Goal: Navigation & Orientation: Find specific page/section

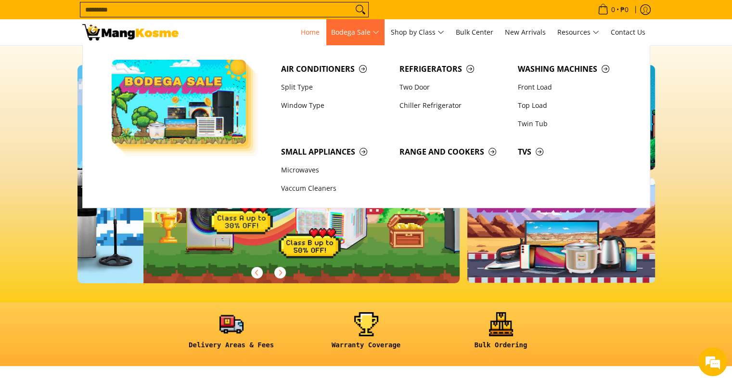
scroll to position [0, 383]
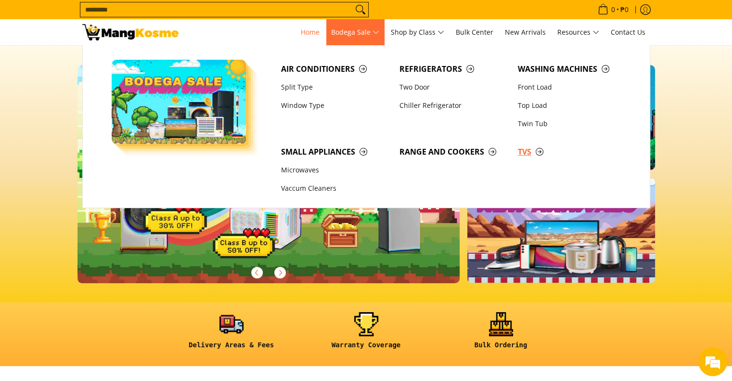
click at [539, 155] on span "TVs" at bounding box center [572, 152] width 109 height 12
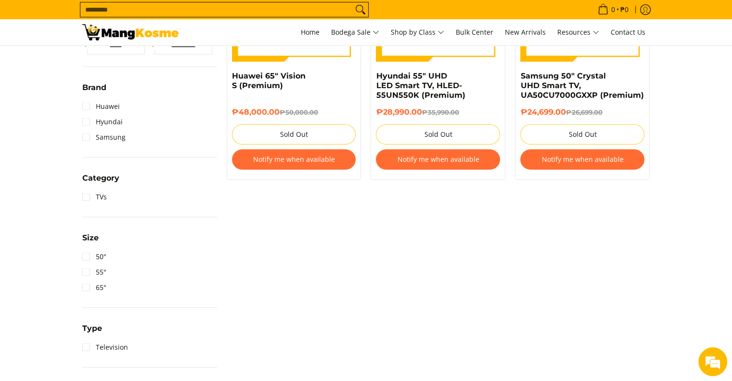
scroll to position [337, 0]
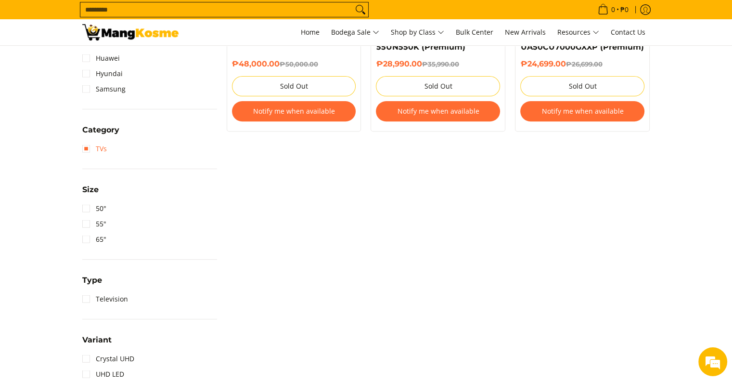
click at [90, 151] on link "TVs" at bounding box center [94, 148] width 25 height 15
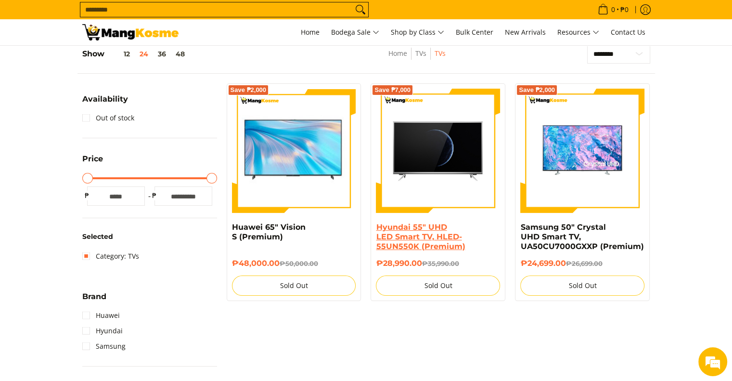
scroll to position [135, 0]
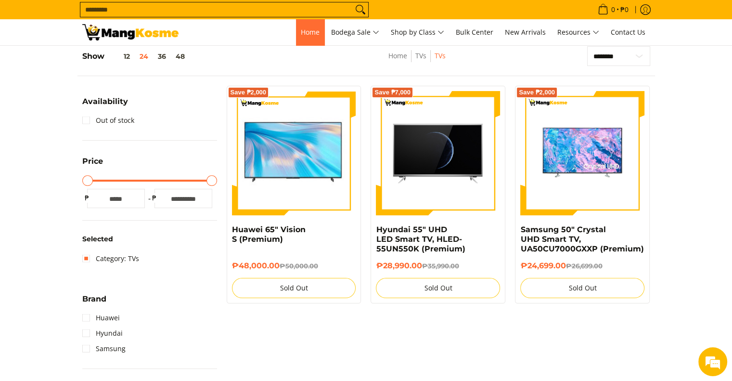
click at [296, 32] on link "Home" at bounding box center [310, 32] width 28 height 26
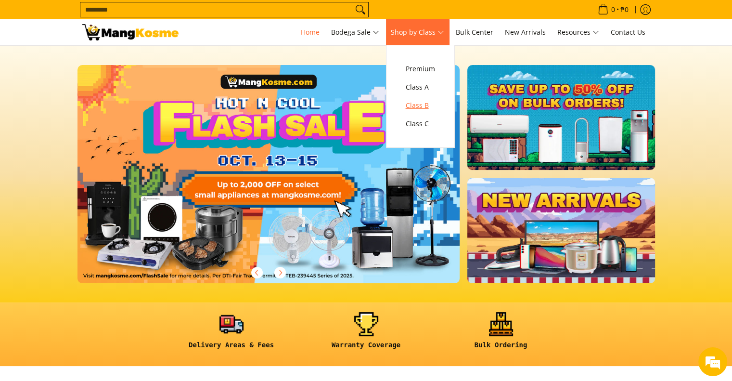
click at [428, 102] on span "Class B" at bounding box center [420, 106] width 29 height 12
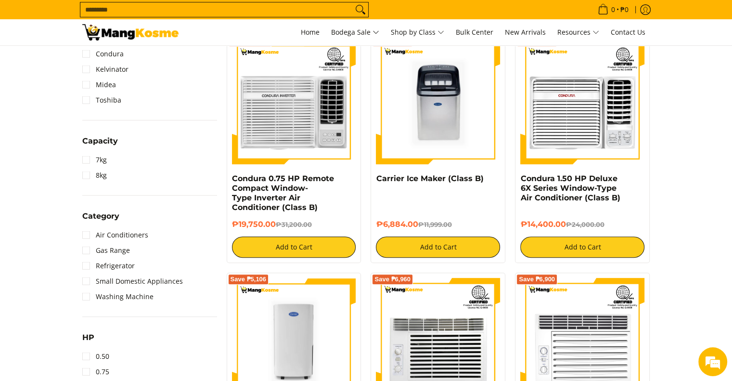
scroll to position [385, 0]
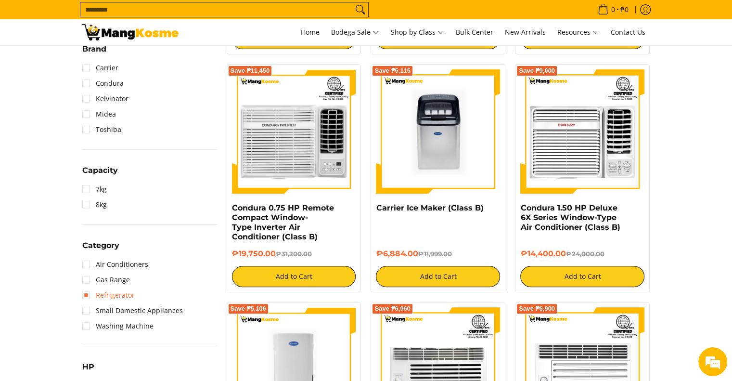
click at [119, 291] on link "Refrigerator" at bounding box center [108, 294] width 52 height 15
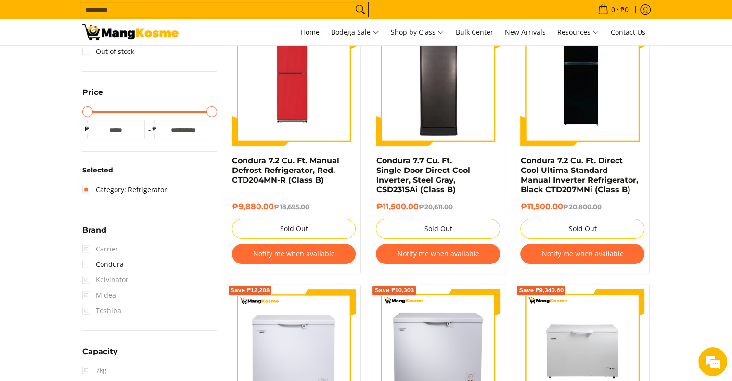
scroll to position [192, 0]
